Goal: Information Seeking & Learning: Learn about a topic

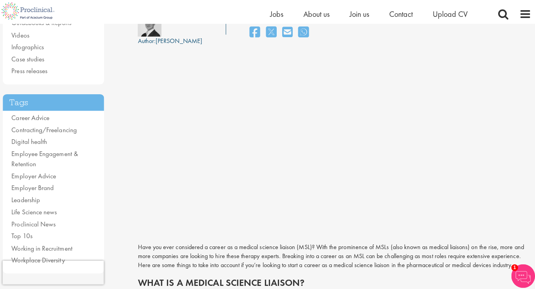
scroll to position [110, 0]
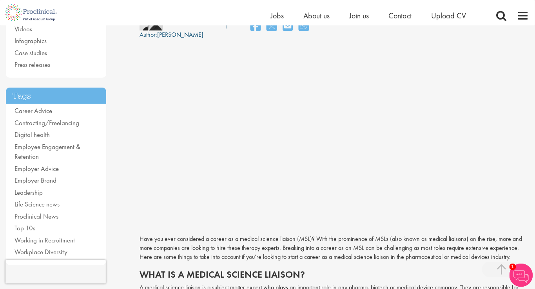
scroll to position [119, 0]
click at [278, 14] on span "Jobs" at bounding box center [276, 16] width 13 height 10
